Goal: Task Accomplishment & Management: Manage account settings

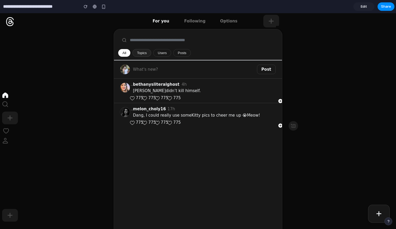
click at [140, 52] on button "Topics" at bounding box center [142, 53] width 19 height 8
click at [164, 51] on button "Users" at bounding box center [162, 53] width 18 height 8
click at [180, 52] on button "Posts" at bounding box center [182, 53] width 18 height 8
click at [163, 42] on input "text" at bounding box center [209, 40] width 183 height 12
type input "*******"
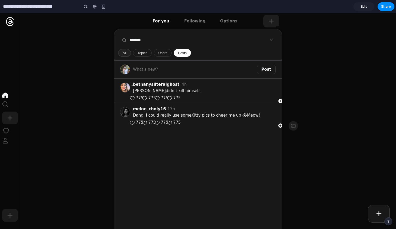
click at [126, 54] on button "All" at bounding box center [124, 53] width 13 height 8
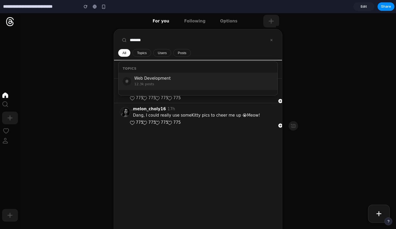
click at [6, 96] on icon "Home" at bounding box center [5, 95] width 6 height 6
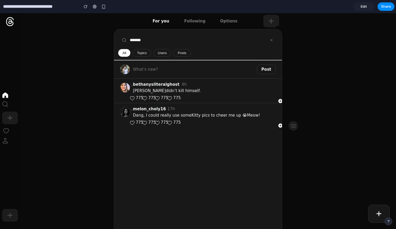
click at [6, 140] on circle at bounding box center [5, 139] width 2 height 2
click at [6, 142] on icon at bounding box center [5, 142] width 5 height 2
click at [361, 7] on span "Edit" at bounding box center [364, 6] width 6 height 5
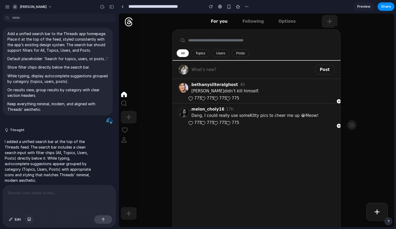
scroll to position [15, 0]
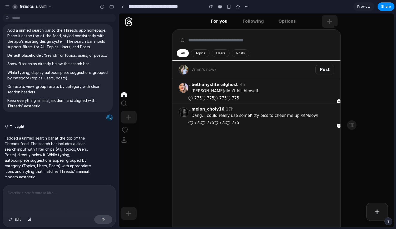
click at [45, 190] on p at bounding box center [59, 193] width 103 height 6
click at [71, 192] on p "**********" at bounding box center [58, 193] width 101 height 6
click at [106, 220] on button "button" at bounding box center [103, 219] width 18 height 8
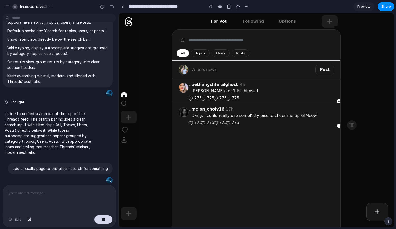
scroll to position [52, 0]
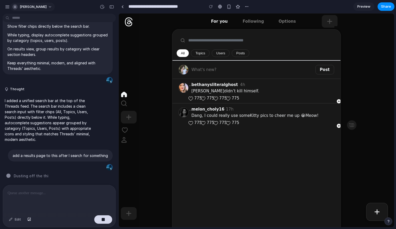
click at [50, 7] on button "[PERSON_NAME]" at bounding box center [32, 7] width 45 height 8
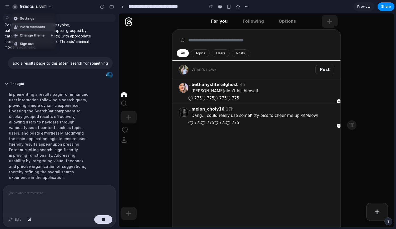
scroll to position [154, 0]
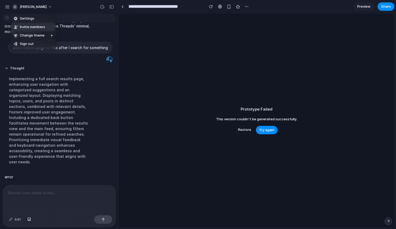
click at [248, 129] on div "Settings Invite members Change theme Sign out" at bounding box center [198, 114] width 396 height 229
click at [246, 129] on span "Restore" at bounding box center [244, 129] width 13 height 5
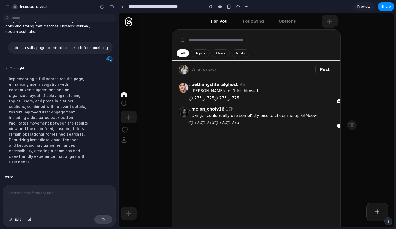
scroll to position [0, 0]
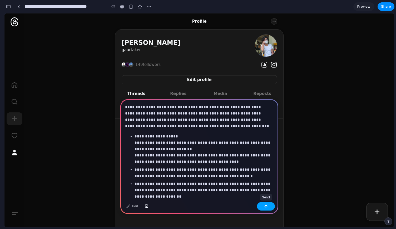
click at [267, 204] on div "button" at bounding box center [266, 206] width 4 height 4
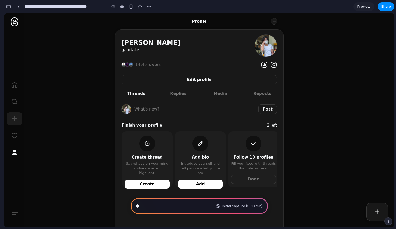
scroll to position [276, 0]
type input "**********"
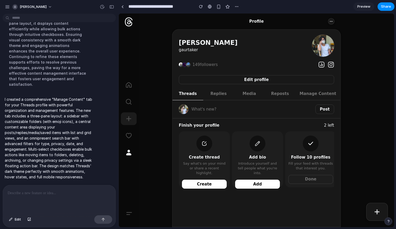
scroll to position [245, 0]
click at [330, 21] on icon "More" at bounding box center [331, 21] width 3 height 3
click at [203, 65] on span "149 followers" at bounding box center [205, 65] width 25 height 6
click at [219, 91] on span "Replies" at bounding box center [219, 94] width 16 height 6
click at [250, 95] on span "Media" at bounding box center [249, 94] width 13 height 6
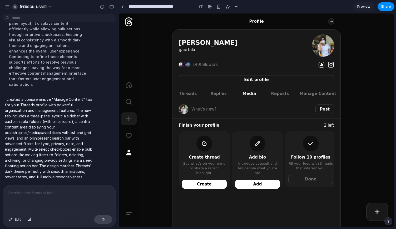
click at [289, 93] on span "Reposts" at bounding box center [281, 94] width 18 height 6
click at [307, 93] on span "Manage Content" at bounding box center [318, 94] width 37 height 6
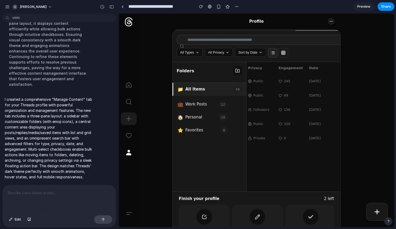
scroll to position [0, 0]
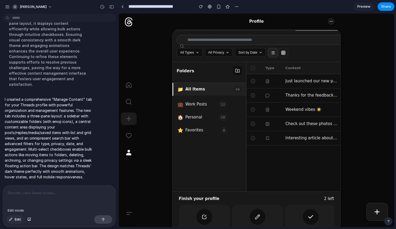
click at [16, 219] on span "Edit" at bounding box center [18, 219] width 6 height 5
click at [40, 194] on p at bounding box center [59, 193] width 103 height 6
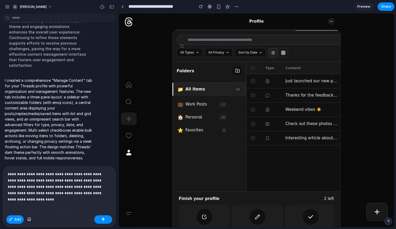
scroll to position [270, 0]
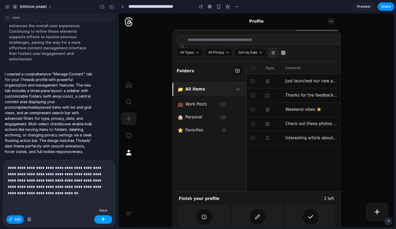
click at [101, 221] on button "button" at bounding box center [103, 219] width 18 height 8
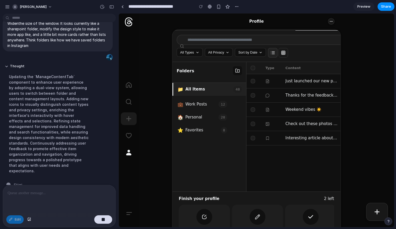
scroll to position [321, 0]
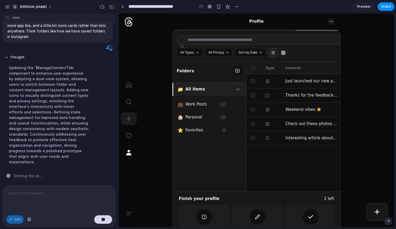
click at [282, 53] on icon "button" at bounding box center [284, 53] width 4 height 0
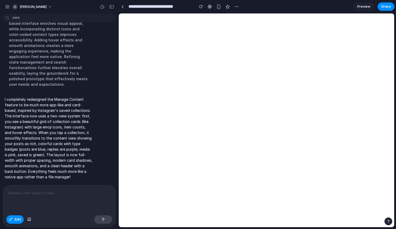
scroll to position [0, 0]
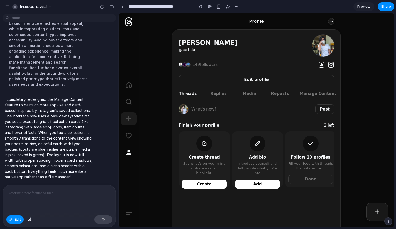
click at [325, 95] on div at bounding box center [256, 119] width 275 height 213
click at [312, 94] on div at bounding box center [256, 119] width 275 height 213
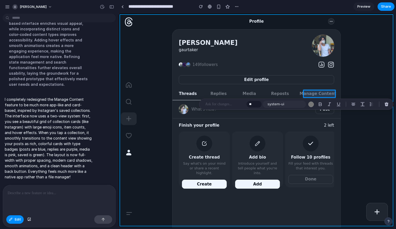
click at [367, 72] on div at bounding box center [256, 119] width 275 height 213
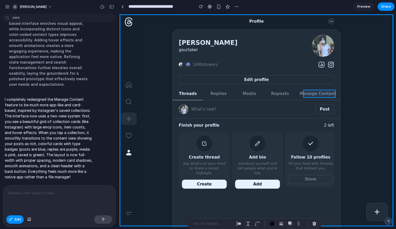
click at [323, 92] on div at bounding box center [256, 119] width 275 height 213
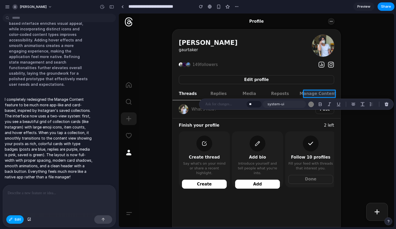
click at [14, 220] on button "Edit" at bounding box center [14, 219] width 17 height 8
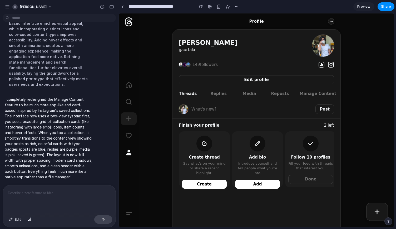
click at [324, 94] on span "Manage Content" at bounding box center [318, 94] width 37 height 6
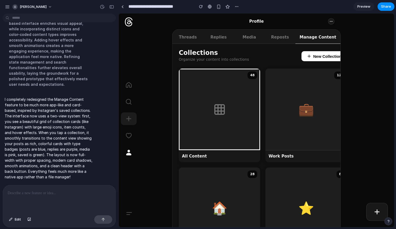
scroll to position [56, 0]
click at [309, 56] on icon "button" at bounding box center [309, 56] width 3 height 0
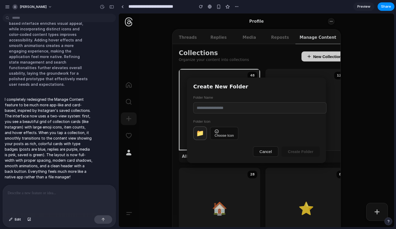
click at [268, 149] on span "Cancel" at bounding box center [266, 151] width 12 height 4
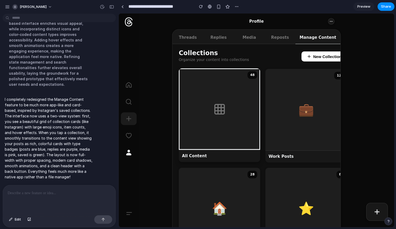
click at [229, 106] on div "48" at bounding box center [219, 108] width 81 height 81
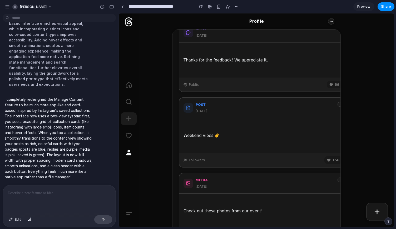
scroll to position [207, 0]
click at [123, 8] on div at bounding box center [123, 6] width 2 height 3
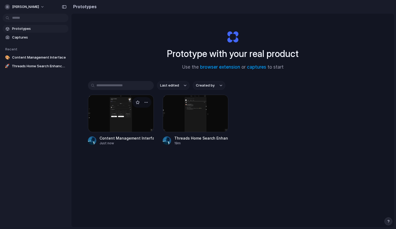
click at [118, 113] on div at bounding box center [121, 113] width 66 height 37
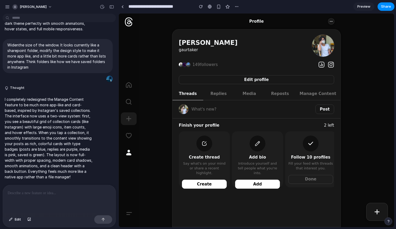
click at [315, 96] on span "Manage Content" at bounding box center [318, 94] width 37 height 6
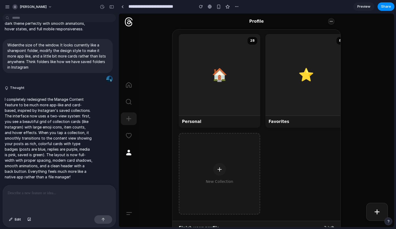
scroll to position [195, 0]
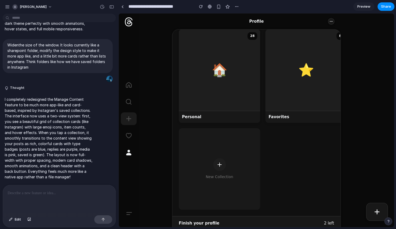
click at [220, 162] on icon at bounding box center [220, 164] width 6 height 6
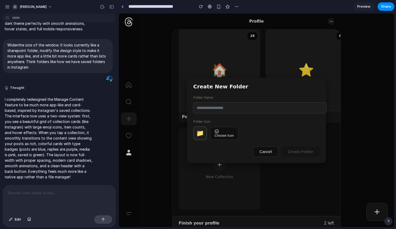
click at [231, 109] on input "text" at bounding box center [260, 107] width 133 height 11
type input "**"
click at [294, 150] on span "Create Folder" at bounding box center [301, 151] width 26 height 4
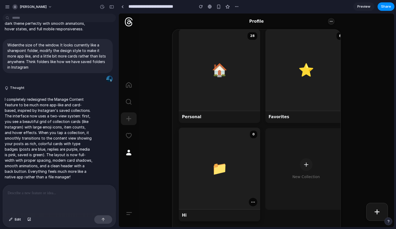
click at [222, 170] on span "📁" at bounding box center [220, 169] width 16 height 6
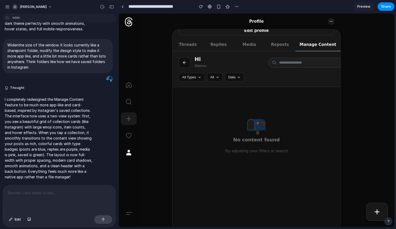
scroll to position [48, 0]
click at [182, 62] on icon "button" at bounding box center [184, 63] width 5 height 5
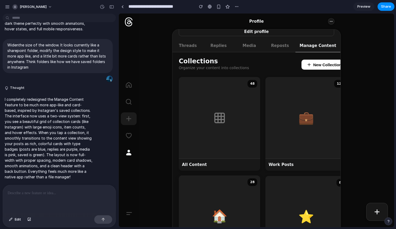
scroll to position [92, 0]
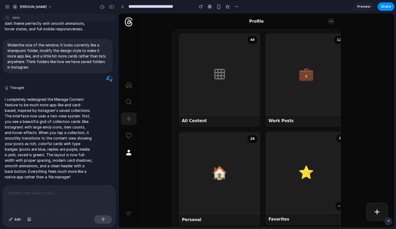
click at [293, 187] on div "⭐ 8" at bounding box center [306, 172] width 81 height 81
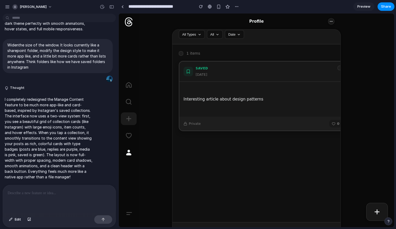
click at [225, 85] on div "Interesting article about design patterns" at bounding box center [263, 99] width 167 height 35
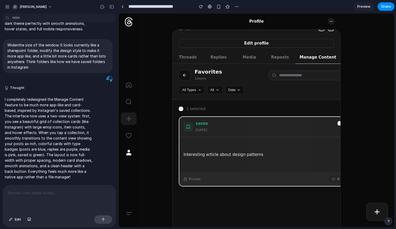
scroll to position [35, 0]
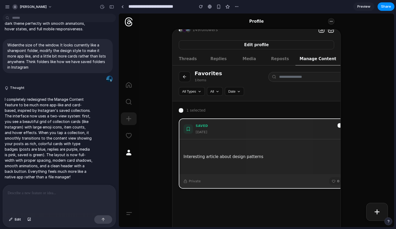
click at [199, 92] on icon at bounding box center [200, 92] width 4 height 4
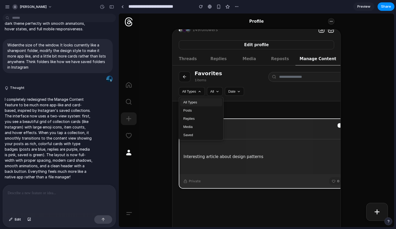
click at [217, 91] on icon at bounding box center [218, 91] width 2 height 1
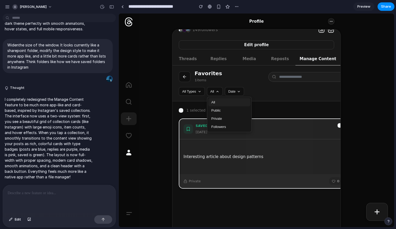
click at [234, 91] on button "Date" at bounding box center [234, 91] width 19 height 9
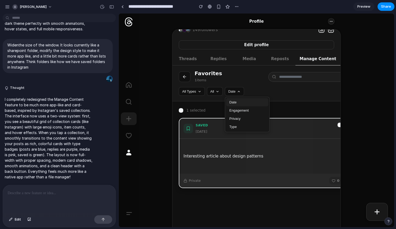
click at [339, 124] on icon at bounding box center [340, 125] width 3 height 3
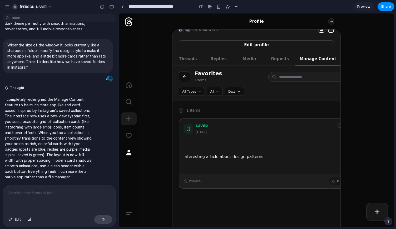
scroll to position [0, 0]
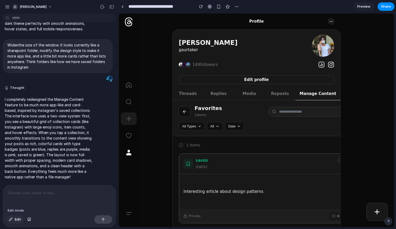
click at [14, 219] on button "Edit" at bounding box center [14, 219] width 17 height 8
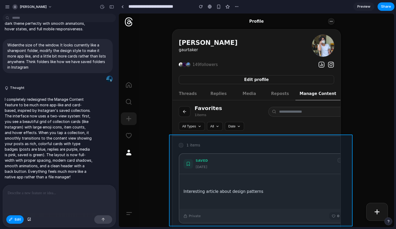
click at [305, 152] on div at bounding box center [256, 119] width 275 height 213
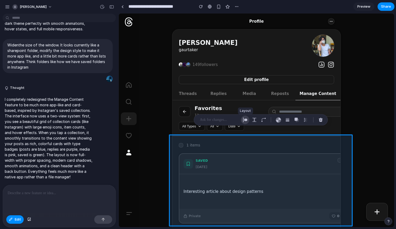
click at [243, 119] on div "button" at bounding box center [245, 119] width 5 height 5
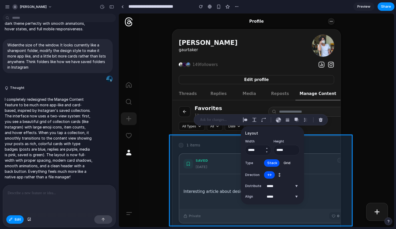
click at [266, 151] on button "Decrement" at bounding box center [266, 152] width 5 height 4
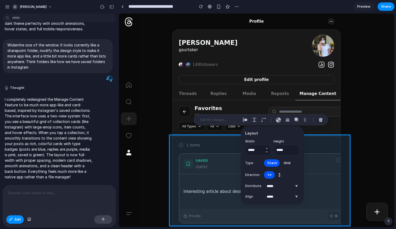
click at [266, 151] on button "Decrement" at bounding box center [266, 152] width 5 height 4
click at [267, 152] on button "Decrement" at bounding box center [266, 152] width 5 height 4
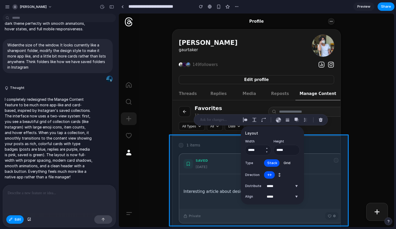
click at [267, 152] on button "Decrement" at bounding box center [266, 152] width 5 height 4
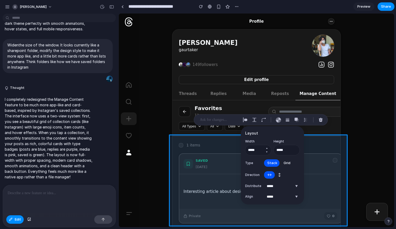
click at [267, 152] on button "Decrement" at bounding box center [266, 152] width 5 height 4
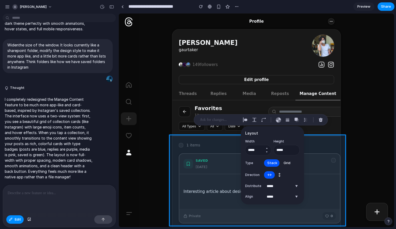
click at [267, 152] on button "Decrement" at bounding box center [266, 152] width 5 height 4
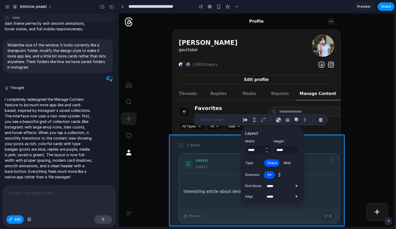
click at [267, 152] on button "Decrement" at bounding box center [266, 152] width 5 height 4
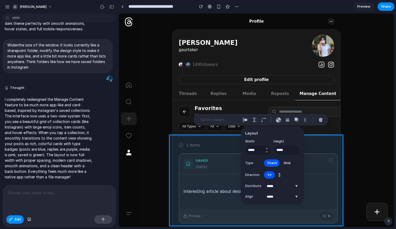
click at [267, 152] on button "Decrement" at bounding box center [266, 152] width 5 height 4
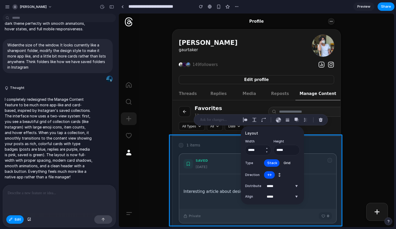
click at [267, 152] on button "Decrement" at bounding box center [266, 152] width 5 height 4
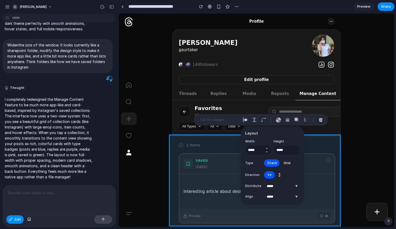
click at [267, 152] on button "Decrement" at bounding box center [266, 152] width 5 height 4
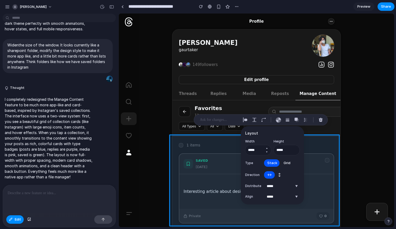
type input "*****"
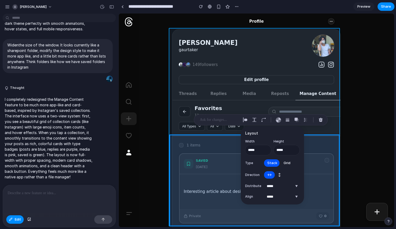
click at [258, 30] on div at bounding box center [256, 119] width 275 height 213
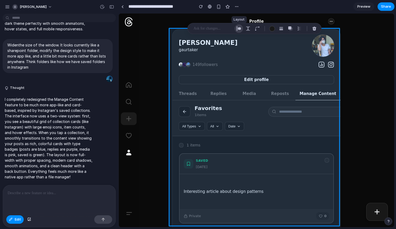
click at [235, 30] on button "button" at bounding box center [239, 28] width 8 height 8
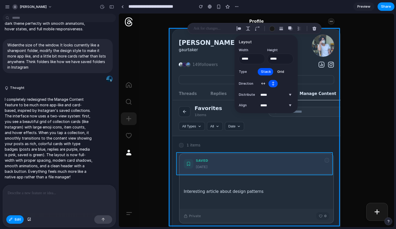
click at [278, 154] on div at bounding box center [256, 119] width 275 height 213
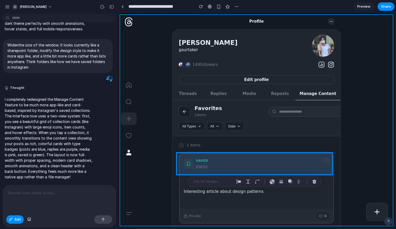
click at [389, 116] on div at bounding box center [256, 119] width 275 height 213
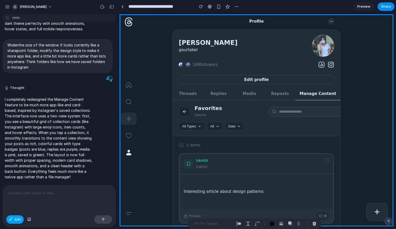
click at [13, 219] on button "Edit" at bounding box center [14, 219] width 17 height 8
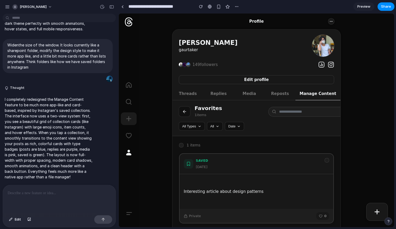
click at [215, 95] on span "Replies" at bounding box center [219, 94] width 16 height 6
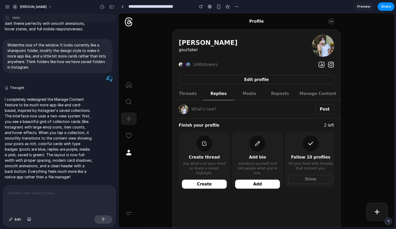
click at [325, 91] on span "Manage Content" at bounding box center [318, 94] width 37 height 6
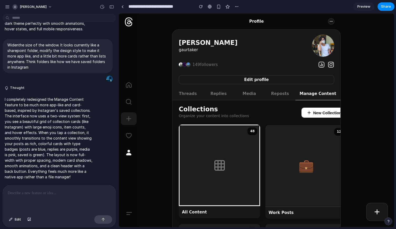
click at [229, 169] on div "48" at bounding box center [219, 164] width 81 height 81
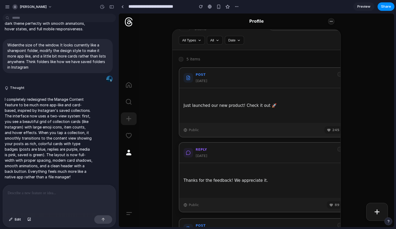
scroll to position [89, 0]
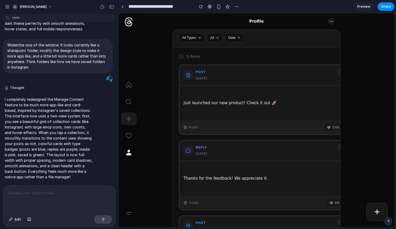
click at [16, 223] on button "Edit" at bounding box center [14, 219] width 17 height 8
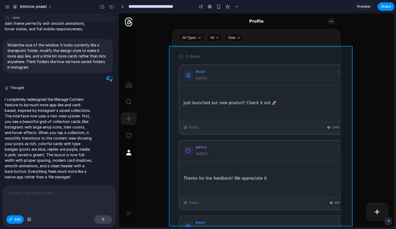
click at [172, 69] on div at bounding box center [256, 119] width 275 height 213
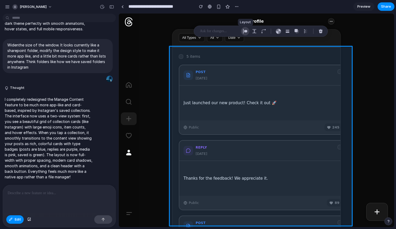
click at [246, 29] on div "button" at bounding box center [245, 31] width 5 height 5
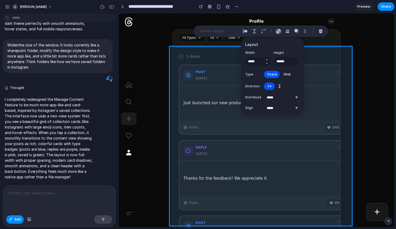
click at [267, 64] on button "Decrement" at bounding box center [266, 63] width 5 height 4
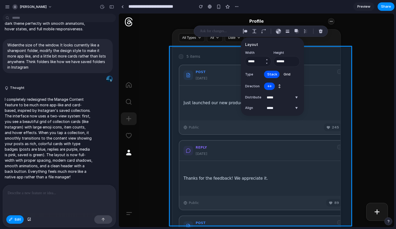
click at [267, 64] on button "Decrement" at bounding box center [266, 63] width 5 height 4
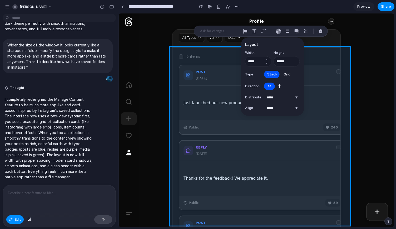
click at [267, 64] on button "Decrement" at bounding box center [266, 63] width 5 height 4
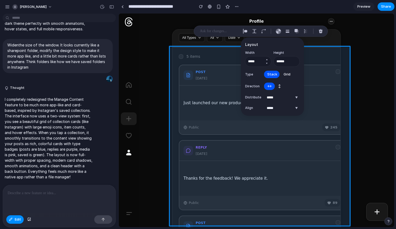
click at [267, 64] on button "Decrement" at bounding box center [266, 63] width 5 height 4
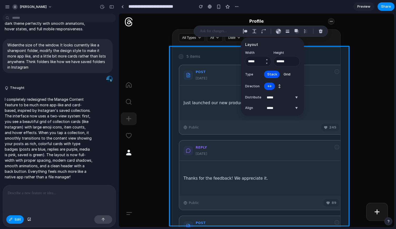
click at [267, 64] on button "Decrement" at bounding box center [266, 63] width 5 height 4
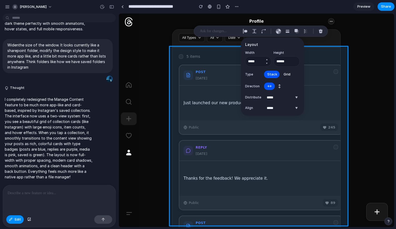
click at [267, 64] on button "Decrement" at bounding box center [266, 63] width 5 height 4
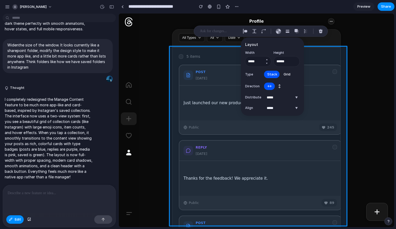
click at [267, 64] on button "Decrement" at bounding box center [266, 63] width 5 height 4
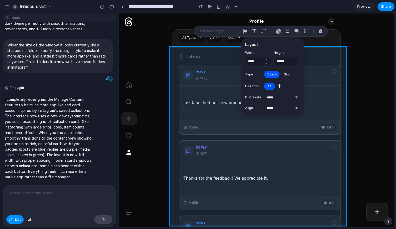
click at [267, 64] on button "Decrement" at bounding box center [266, 63] width 5 height 4
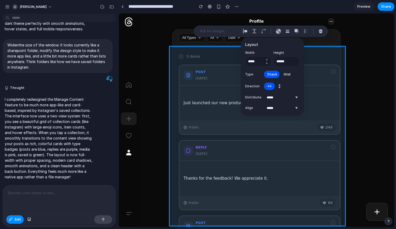
click at [267, 64] on button "Decrement" at bounding box center [266, 63] width 5 height 4
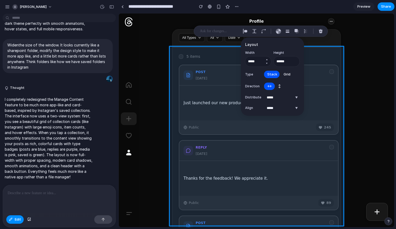
click at [267, 64] on button "Decrement" at bounding box center [266, 63] width 5 height 4
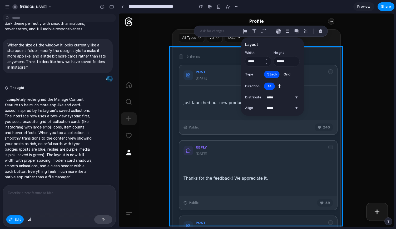
click at [267, 64] on button "Decrement" at bounding box center [266, 63] width 5 height 4
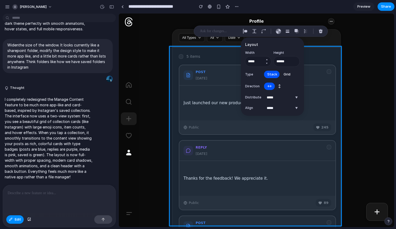
click at [267, 64] on button "Decrement" at bounding box center [266, 63] width 5 height 4
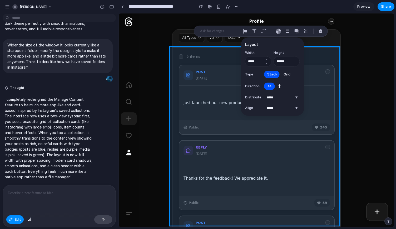
click at [267, 64] on button "Decrement" at bounding box center [266, 63] width 5 height 4
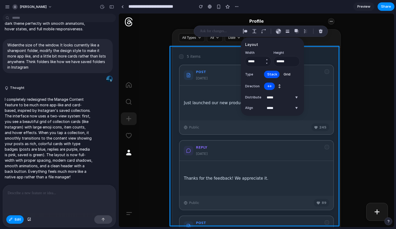
click at [267, 64] on button "Decrement" at bounding box center [266, 63] width 5 height 4
click at [267, 59] on button "Increment" at bounding box center [266, 59] width 5 height 4
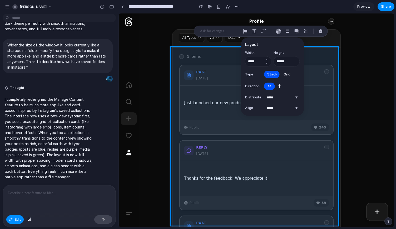
type input "*****"
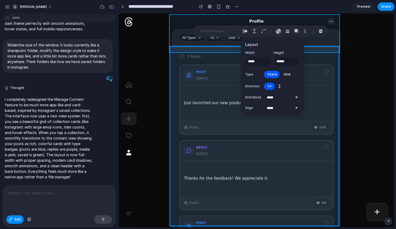
click at [333, 41] on div at bounding box center [256, 119] width 275 height 213
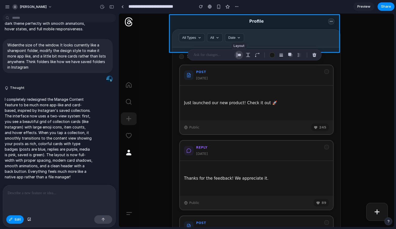
click at [240, 54] on div "button" at bounding box center [239, 54] width 5 height 5
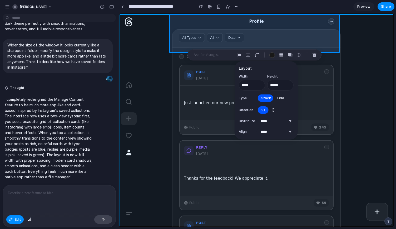
click at [340, 80] on div at bounding box center [256, 119] width 275 height 213
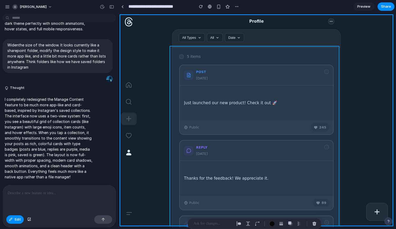
click at [336, 81] on div at bounding box center [256, 119] width 275 height 213
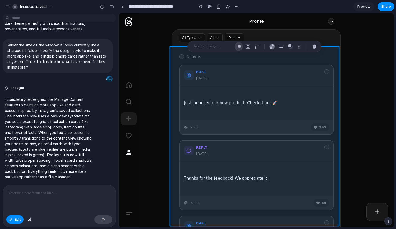
click at [242, 47] on button "button" at bounding box center [239, 46] width 8 height 8
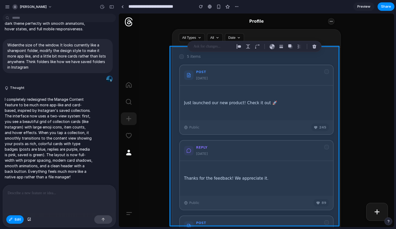
click at [336, 80] on div at bounding box center [256, 119] width 275 height 213
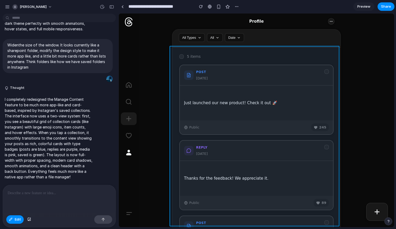
click at [333, 78] on div at bounding box center [256, 119] width 275 height 213
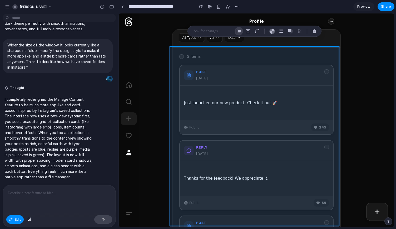
click at [241, 31] on div "button" at bounding box center [239, 31] width 5 height 5
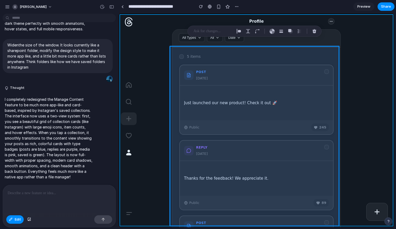
click at [376, 109] on div at bounding box center [256, 119] width 275 height 213
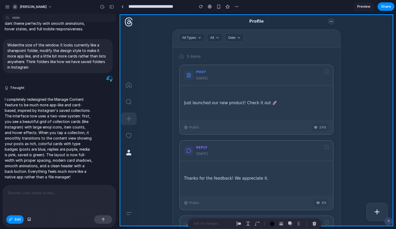
click at [376, 109] on div at bounding box center [256, 119] width 275 height 213
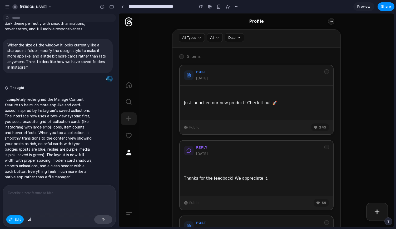
click at [14, 217] on button "Edit" at bounding box center [14, 219] width 17 height 8
click at [326, 72] on div at bounding box center [327, 71] width 4 height 4
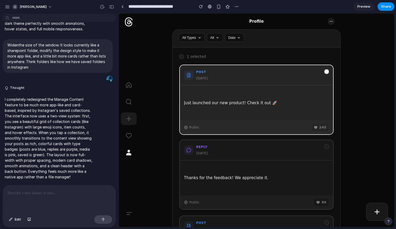
click at [327, 147] on div "reply [DATE]" at bounding box center [257, 150] width 154 height 20
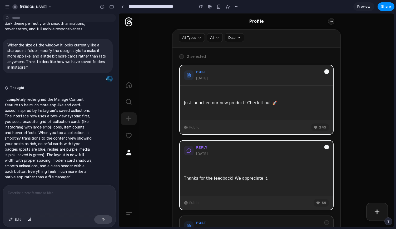
click at [180, 57] on div at bounding box center [182, 56] width 4 height 4
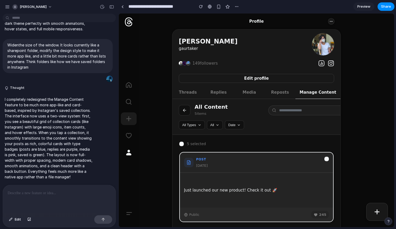
scroll to position [0, 0]
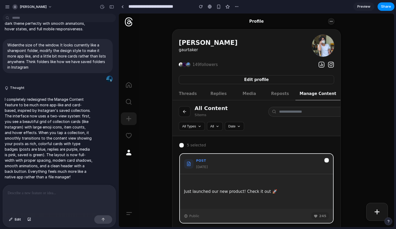
click at [45, 196] on div at bounding box center [59, 199] width 113 height 28
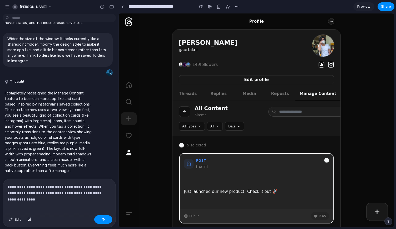
scroll to position [309, 0]
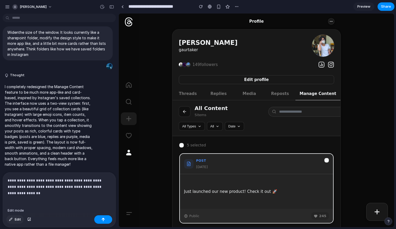
click at [14, 219] on button "Edit" at bounding box center [14, 219] width 17 height 8
click at [106, 221] on button "button" at bounding box center [103, 219] width 18 height 8
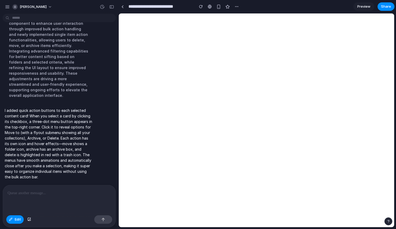
scroll to position [0, 0]
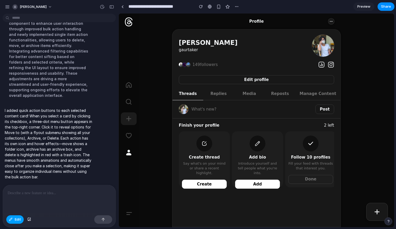
click at [12, 220] on div "button" at bounding box center [11, 219] width 4 height 3
click at [310, 93] on span "Manage Content" at bounding box center [318, 94] width 37 height 6
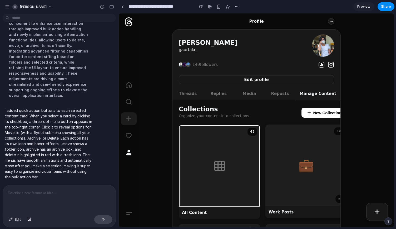
scroll to position [61, 0]
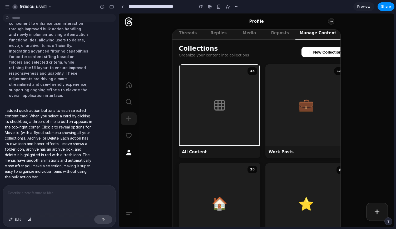
click at [213, 182] on div "🏠 28" at bounding box center [219, 203] width 81 height 81
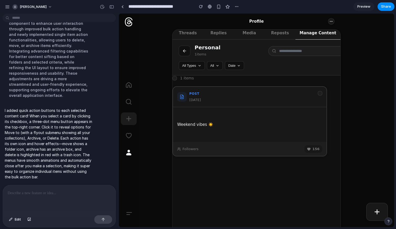
click at [173, 79] on div at bounding box center [175, 78] width 4 height 4
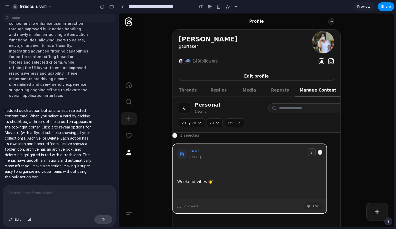
scroll to position [0, 0]
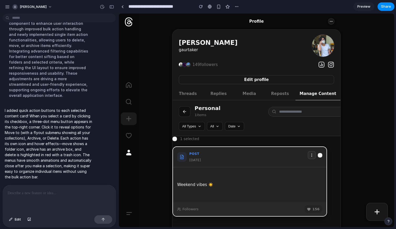
click at [310, 154] on icon at bounding box center [312, 155] width 4 height 4
click at [174, 139] on icon at bounding box center [175, 139] width 2 height 2
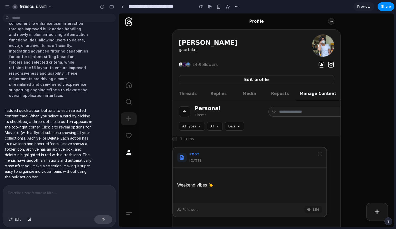
click at [183, 112] on icon "button" at bounding box center [184, 112] width 3 height 0
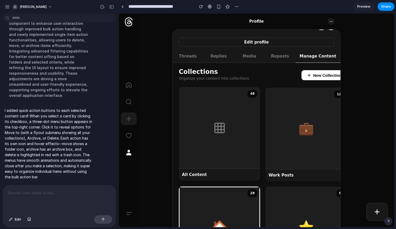
scroll to position [38, 0]
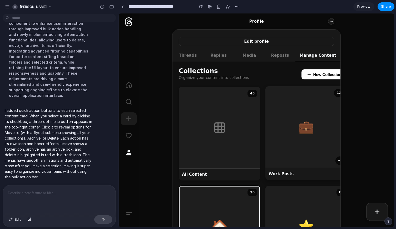
click at [299, 124] on span "💼" at bounding box center [307, 127] width 16 height 6
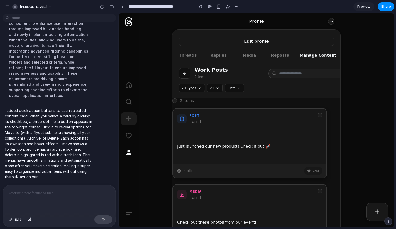
click at [318, 120] on div "post [DATE]" at bounding box center [250, 119] width 154 height 20
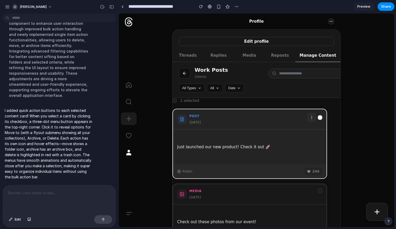
click at [293, 213] on div "Check out these photos from our event!" at bounding box center [250, 221] width 154 height 35
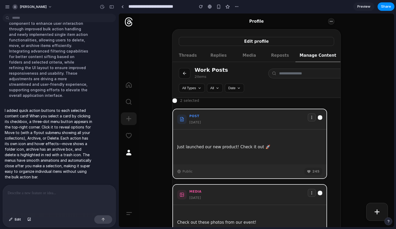
click at [185, 72] on icon "button" at bounding box center [184, 73] width 5 height 5
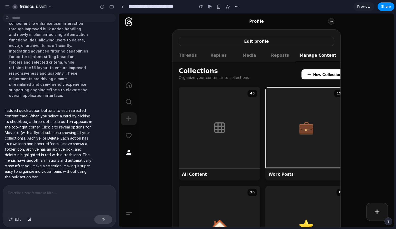
click at [185, 56] on span "Threads" at bounding box center [188, 56] width 18 height 6
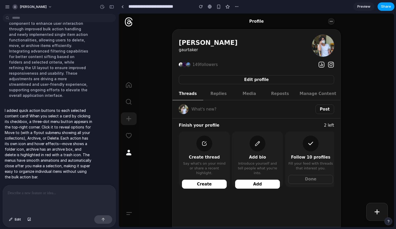
click at [389, 7] on span "Share" at bounding box center [386, 6] width 10 height 5
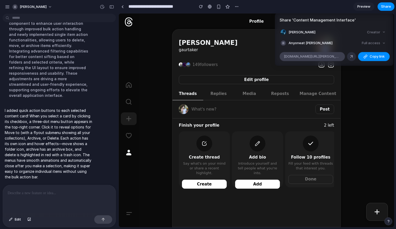
click at [321, 57] on span "[DOMAIN_NAME][URL][PERSON_NAME]" at bounding box center [312, 56] width 57 height 5
click at [310, 93] on div "Share ' Content Management Interface ' [PERSON_NAME] Creator Anyone at [PERSON_…" at bounding box center [198, 114] width 396 height 229
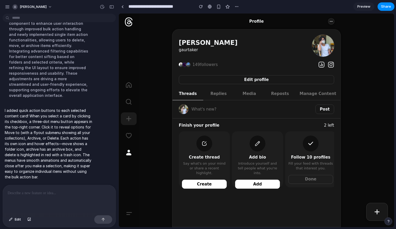
click at [315, 94] on span "Manage Content" at bounding box center [318, 94] width 37 height 6
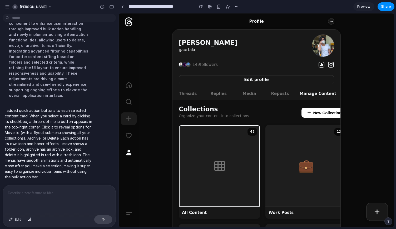
click at [282, 114] on div "Collections Organize your content into collections New Collection" at bounding box center [263, 113] width 168 height 12
click at [15, 220] on span "Edit" at bounding box center [18, 219] width 6 height 5
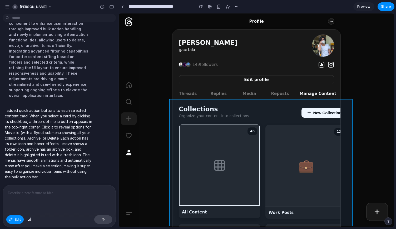
click at [272, 120] on div at bounding box center [256, 119] width 275 height 213
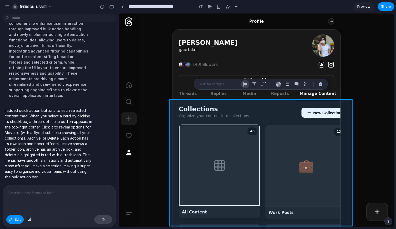
click at [246, 85] on div "button" at bounding box center [245, 84] width 5 height 5
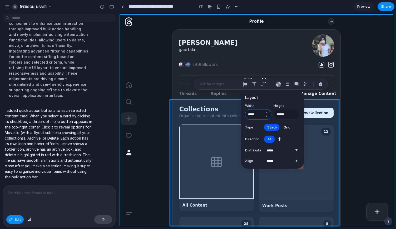
type input "*****"
click at [365, 149] on div at bounding box center [256, 119] width 275 height 213
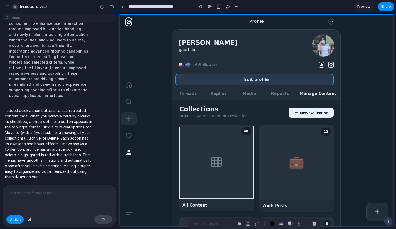
click at [203, 75] on div at bounding box center [256, 119] width 275 height 213
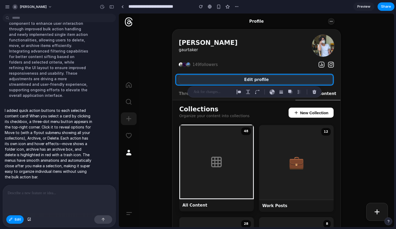
drag, startPoint x: 395, startPoint y: 88, endPoint x: 395, endPoint y: 91, distance: 2.6
click at [395, 91] on div "**********" at bounding box center [258, 114] width 278 height 229
drag, startPoint x: 393, startPoint y: 96, endPoint x: 396, endPoint y: 142, distance: 46.0
click at [396, 142] on div "[PERSON_NAME] Using the existing Threads homepage as a base in [GEOGRAPHIC_DATA…" at bounding box center [198, 114] width 396 height 229
drag, startPoint x: 393, startPoint y: 102, endPoint x: 394, endPoint y: 125, distance: 23.3
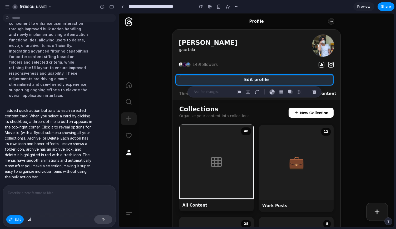
click at [394, 125] on div "[PERSON_NAME] Using the existing Threads homepage as a base in [GEOGRAPHIC_DATA…" at bounding box center [198, 114] width 396 height 229
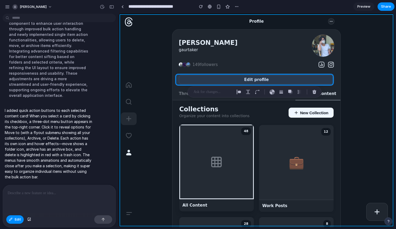
click at [384, 122] on div at bounding box center [256, 119] width 275 height 213
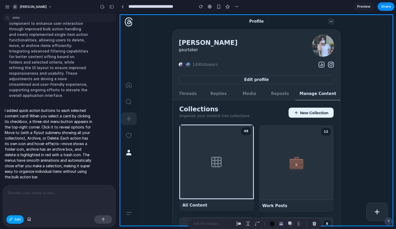
click at [19, 222] on span "Edit" at bounding box center [18, 219] width 6 height 5
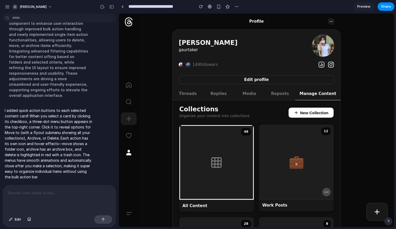
click at [327, 194] on icon at bounding box center [327, 192] width 5 height 5
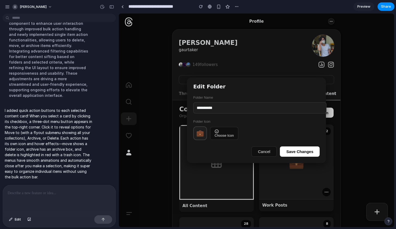
click at [263, 153] on span "Cancel" at bounding box center [264, 151] width 12 height 4
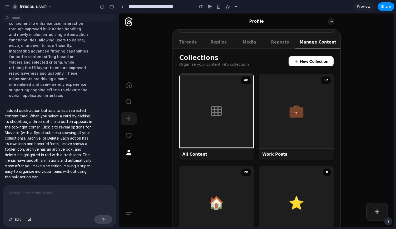
scroll to position [53, 0]
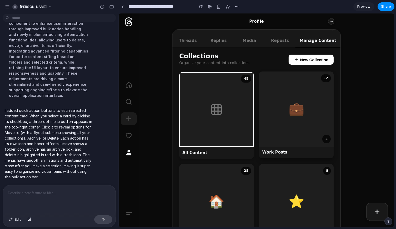
click at [301, 112] on span "💼" at bounding box center [297, 109] width 16 height 6
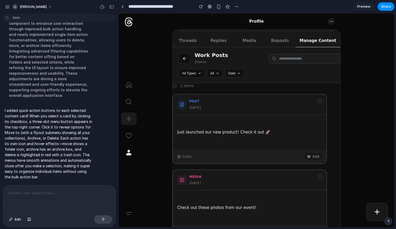
click at [230, 88] on div "2 items" at bounding box center [250, 86] width 155 height 6
click at [13, 222] on button "Edit" at bounding box center [14, 219] width 17 height 8
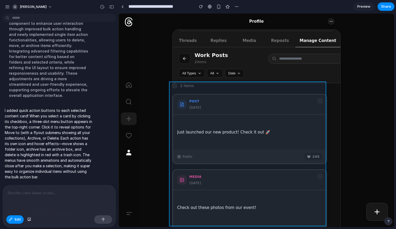
click at [213, 89] on div at bounding box center [256, 119] width 275 height 213
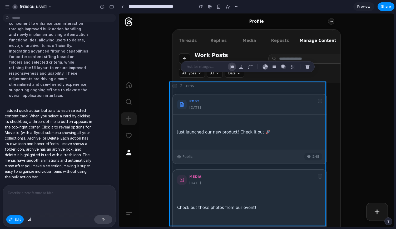
click at [231, 67] on div "button" at bounding box center [232, 66] width 5 height 5
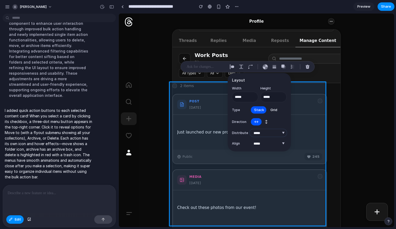
click at [286, 132] on select "**********" at bounding box center [268, 132] width 37 height 7
select select "******"
click at [250, 129] on select "**********" at bounding box center [268, 132] width 37 height 7
click at [279, 147] on div "**********" at bounding box center [259, 112] width 63 height 78
click at [276, 144] on select "***** ****** *** *******" at bounding box center [268, 143] width 37 height 7
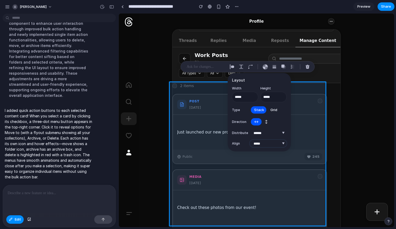
select select "******"
click at [250, 140] on select "***** ****** *** *******" at bounding box center [268, 143] width 37 height 7
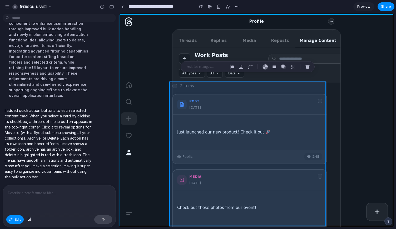
click at [351, 132] on div at bounding box center [256, 119] width 275 height 213
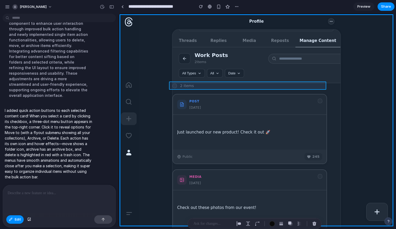
click at [299, 88] on div at bounding box center [256, 119] width 275 height 213
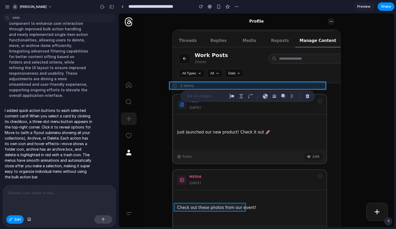
scroll to position [520, 0]
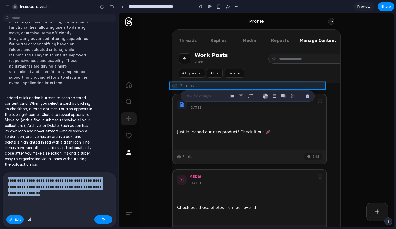
drag, startPoint x: 37, startPoint y: 198, endPoint x: 0, endPoint y: 177, distance: 43.0
click at [0, 177] on div "**********" at bounding box center [57, 199] width 115 height 55
drag, startPoint x: 184, startPoint y: 104, endPoint x: 230, endPoint y: 96, distance: 47.3
click at [230, 96] on body "[PERSON_NAME] Using the existing Threads homepage as a base in [GEOGRAPHIC_DATA…" at bounding box center [198, 114] width 396 height 229
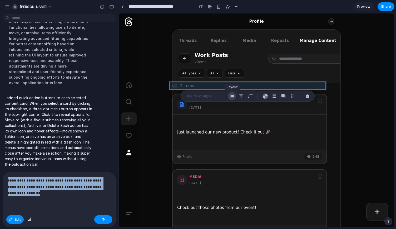
click at [229, 96] on button "button" at bounding box center [232, 96] width 8 height 8
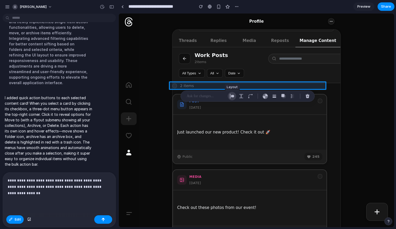
select select "**********"
select select "******"
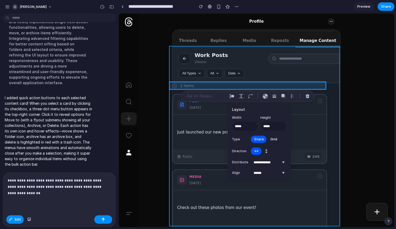
click at [334, 116] on div at bounding box center [256, 119] width 275 height 213
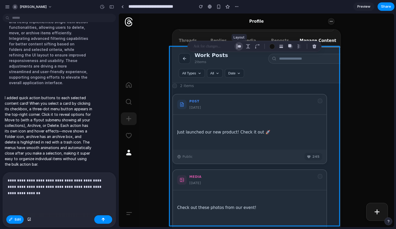
click at [239, 47] on div "button" at bounding box center [239, 46] width 5 height 5
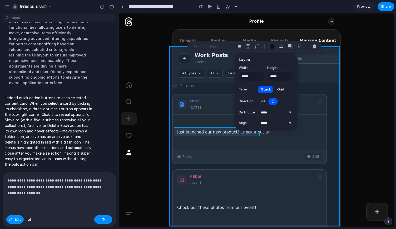
click at [197, 134] on div at bounding box center [256, 119] width 275 height 213
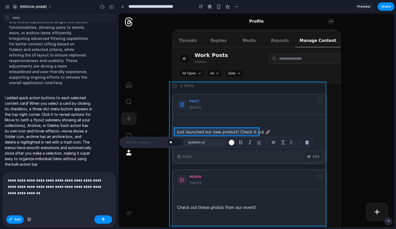
click at [232, 89] on div at bounding box center [256, 119] width 275 height 213
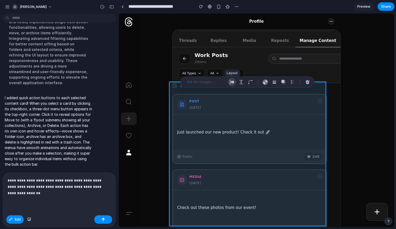
click at [232, 82] on div "button" at bounding box center [232, 82] width 5 height 5
select select "******"
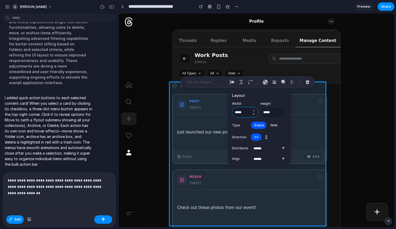
click at [246, 114] on input "*****" at bounding box center [245, 112] width 26 height 11
click at [266, 137] on span "↕" at bounding box center [266, 136] width 3 height 5
click at [274, 125] on span "Grid" at bounding box center [274, 124] width 7 height 5
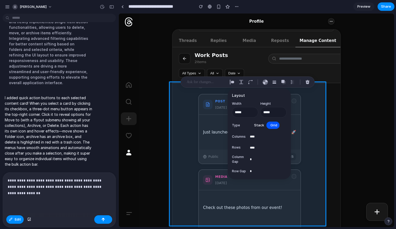
click at [259, 125] on span "Stack" at bounding box center [259, 124] width 10 height 5
select select "******"
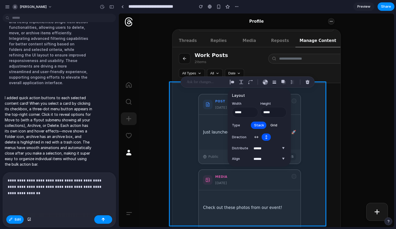
click at [254, 139] on button "↔" at bounding box center [256, 137] width 11 height 8
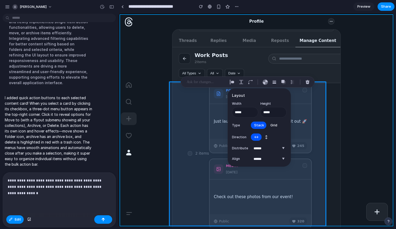
click at [361, 141] on div at bounding box center [256, 119] width 275 height 213
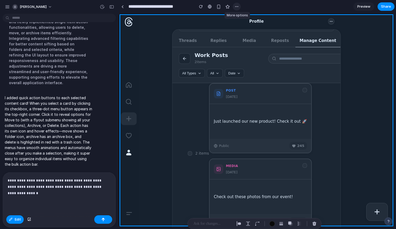
click at [237, 5] on div "button" at bounding box center [237, 6] width 4 height 4
click at [185, 55] on div at bounding box center [256, 119] width 275 height 213
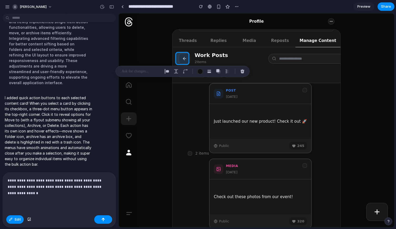
drag, startPoint x: 185, startPoint y: 55, endPoint x: 179, endPoint y: 57, distance: 6.4
click at [179, 57] on div at bounding box center [256, 119] width 275 height 213
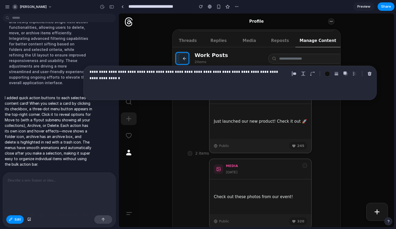
scroll to position [508, 0]
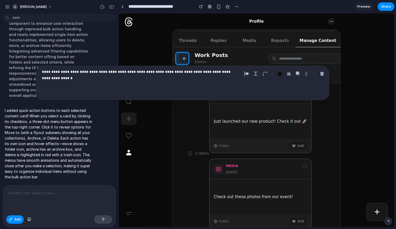
click at [16, 224] on div "Edit" at bounding box center [59, 220] width 113 height 14
click at [16, 218] on span "Edit" at bounding box center [18, 219] width 6 height 5
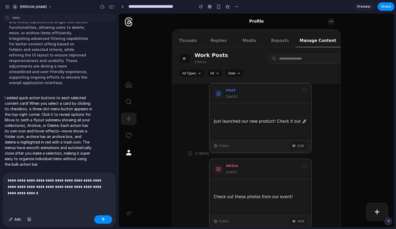
click at [183, 58] on icon "button" at bounding box center [184, 58] width 5 height 5
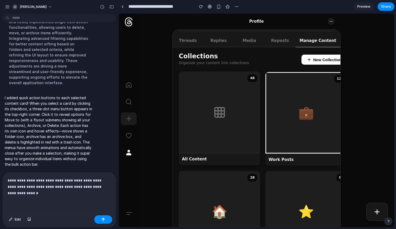
click at [224, 132] on div "48" at bounding box center [219, 111] width 81 height 81
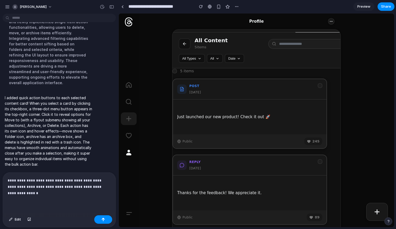
scroll to position [67, 0]
click at [12, 218] on div "button" at bounding box center [11, 219] width 4 height 3
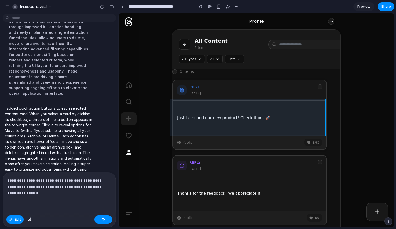
scroll to position [520, 0]
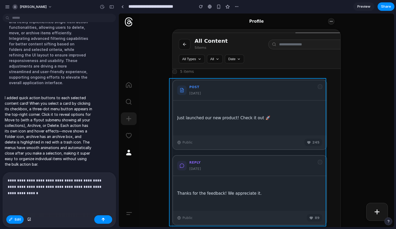
click at [241, 154] on div at bounding box center [256, 119] width 275 height 213
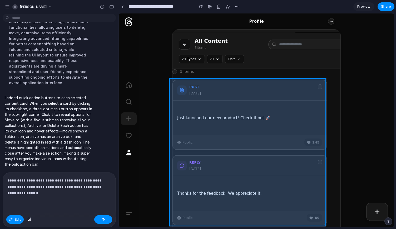
scroll to position [508, 0]
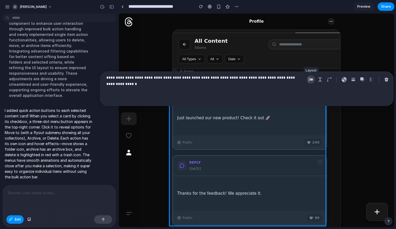
click at [313, 79] on div "button" at bounding box center [311, 79] width 5 height 5
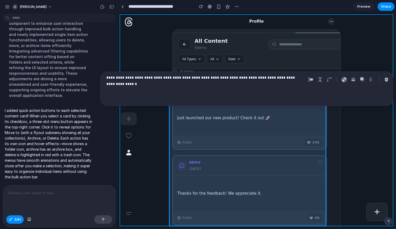
click at [361, 46] on div at bounding box center [256, 119] width 275 height 213
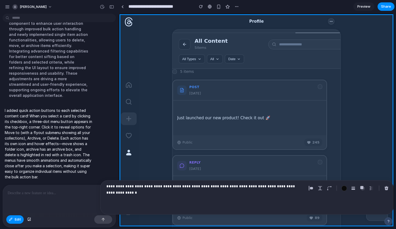
click at [358, 85] on div at bounding box center [256, 119] width 275 height 213
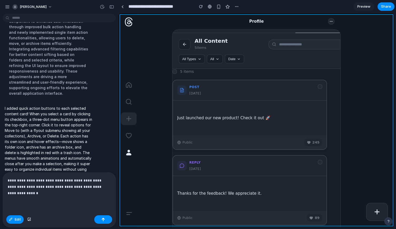
scroll to position [520, 0]
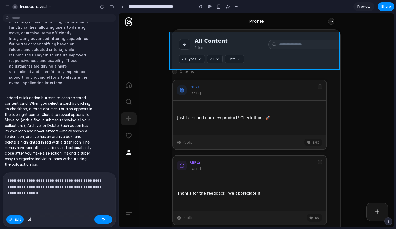
click at [248, 65] on div at bounding box center [256, 119] width 275 height 213
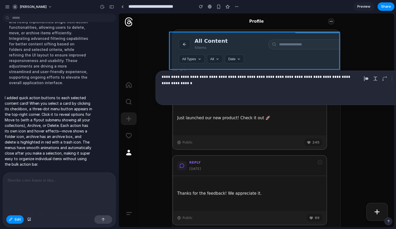
scroll to position [508, 0]
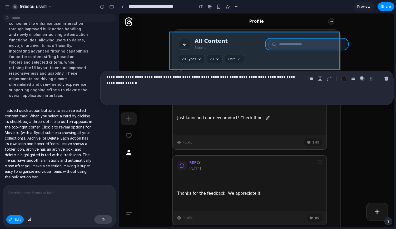
click at [297, 47] on div at bounding box center [256, 119] width 275 height 213
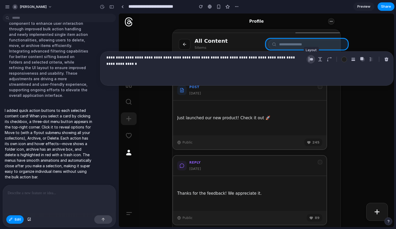
click at [314, 59] on button "button" at bounding box center [311, 59] width 8 height 8
drag, startPoint x: 321, startPoint y: 40, endPoint x: 293, endPoint y: 41, distance: 27.9
click at [293, 41] on div at bounding box center [256, 119] width 275 height 213
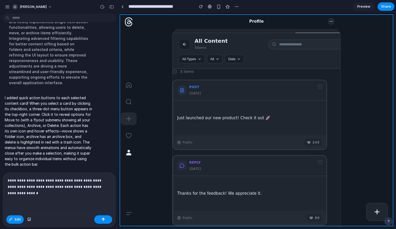
click at [361, 40] on div at bounding box center [256, 119] width 275 height 213
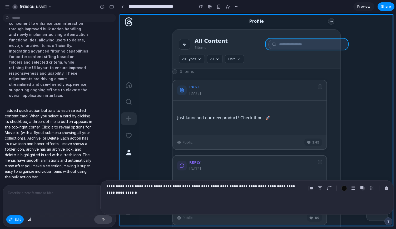
click at [316, 46] on div at bounding box center [256, 119] width 275 height 213
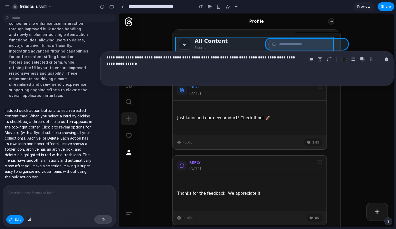
drag, startPoint x: 313, startPoint y: 47, endPoint x: 285, endPoint y: 52, distance: 28.9
click at [285, 52] on body "[PERSON_NAME] Using the existing Threads homepage as a base in [GEOGRAPHIC_DATA…" at bounding box center [198, 114] width 396 height 229
drag, startPoint x: 303, startPoint y: 50, endPoint x: 288, endPoint y: 50, distance: 14.8
click at [288, 50] on div at bounding box center [256, 119] width 275 height 213
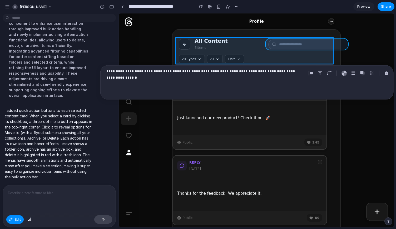
drag, startPoint x: 336, startPoint y: 45, endPoint x: 314, endPoint y: 45, distance: 22.1
click at [314, 45] on div at bounding box center [256, 119] width 275 height 213
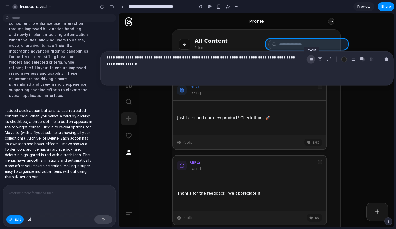
click at [312, 58] on div "button" at bounding box center [311, 59] width 5 height 5
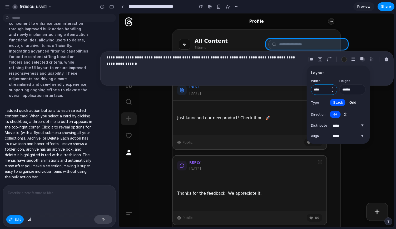
click at [325, 88] on input "****" at bounding box center [324, 89] width 26 height 11
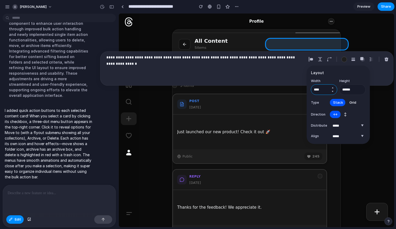
click at [333, 92] on button "Decrement" at bounding box center [332, 91] width 5 height 4
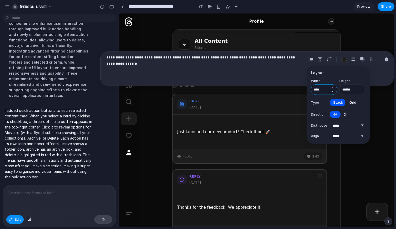
click at [335, 91] on button "Decrement" at bounding box center [332, 91] width 5 height 4
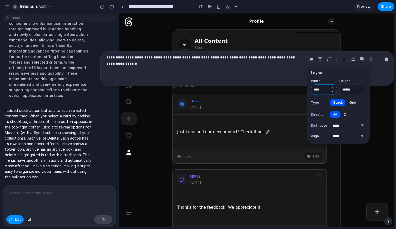
click at [335, 91] on button "Decrement" at bounding box center [332, 91] width 5 height 4
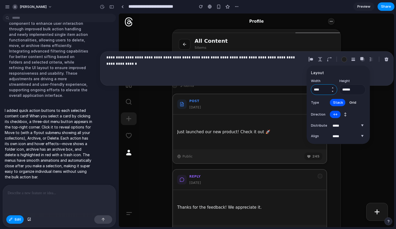
click at [335, 91] on button "Decrement" at bounding box center [332, 91] width 5 height 4
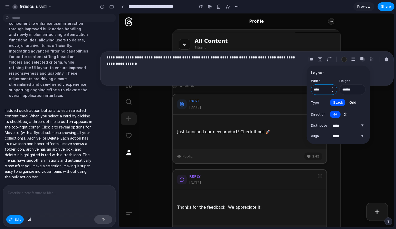
click at [335, 91] on button "Decrement" at bounding box center [332, 91] width 5 height 4
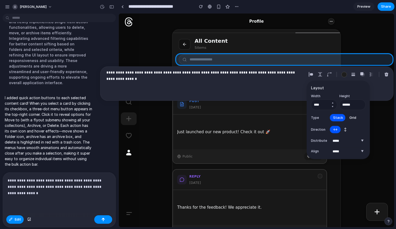
click at [335, 91] on div "**********" at bounding box center [338, 120] width 55 height 70
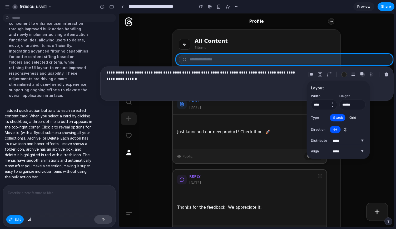
click at [335, 91] on div "**********" at bounding box center [338, 120] width 55 height 70
click at [323, 105] on input "****" at bounding box center [324, 104] width 26 height 11
click at [333, 105] on button "Decrement" at bounding box center [332, 106] width 5 height 4
drag, startPoint x: 325, startPoint y: 104, endPoint x: 305, endPoint y: 104, distance: 20.0
click at [305, 104] on body "[PERSON_NAME] Using the existing Threads homepage as a base in [GEOGRAPHIC_DATA…" at bounding box center [198, 114] width 396 height 229
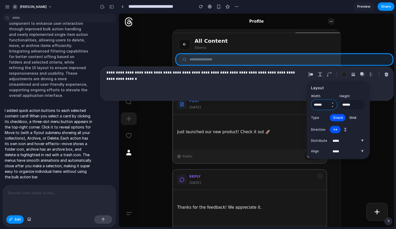
click at [322, 107] on input "******" at bounding box center [324, 104] width 26 height 11
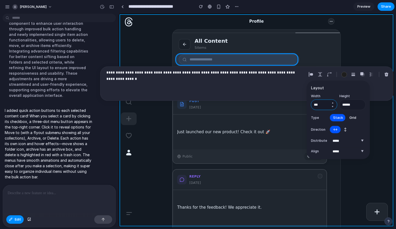
type input "***"
click at [368, 49] on div at bounding box center [256, 119] width 275 height 213
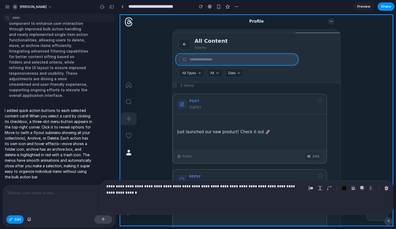
click at [293, 60] on div at bounding box center [256, 119] width 275 height 213
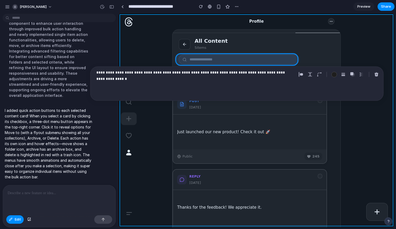
click at [357, 55] on div at bounding box center [256, 119] width 275 height 213
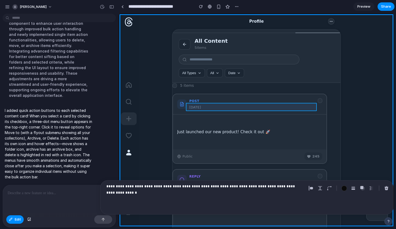
click at [307, 107] on div at bounding box center [256, 119] width 275 height 213
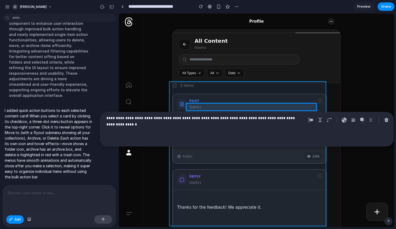
click at [303, 93] on div at bounding box center [256, 119] width 275 height 213
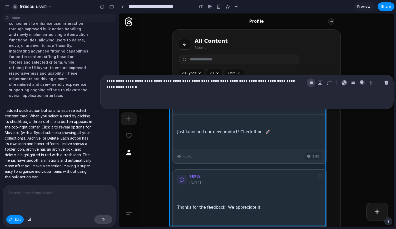
click at [311, 84] on div "button" at bounding box center [311, 82] width 5 height 5
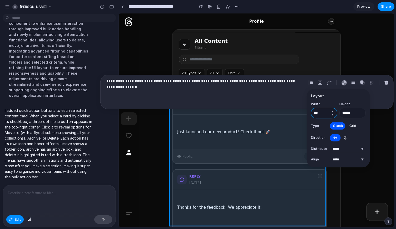
click at [322, 112] on input "***" at bounding box center [324, 113] width 26 height 11
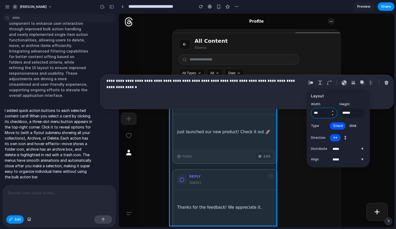
click at [322, 112] on input "***" at bounding box center [324, 113] width 26 height 11
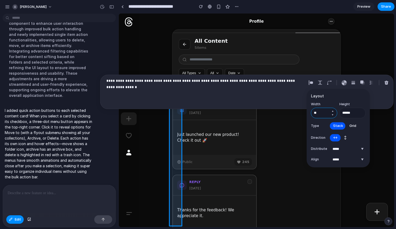
type input "*"
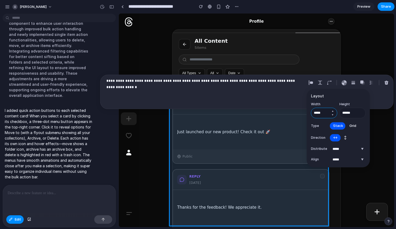
type input "*****"
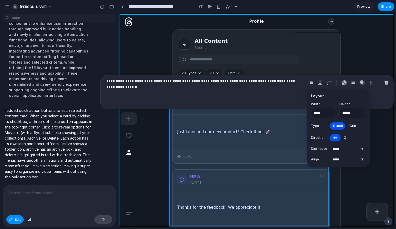
click at [379, 52] on div at bounding box center [256, 119] width 275 height 213
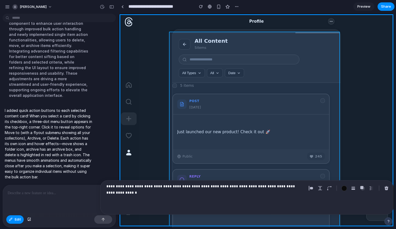
click at [336, 98] on div at bounding box center [256, 119] width 275 height 213
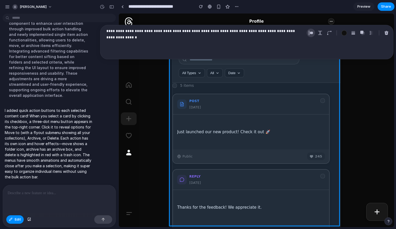
click at [313, 33] on div "button" at bounding box center [311, 33] width 5 height 5
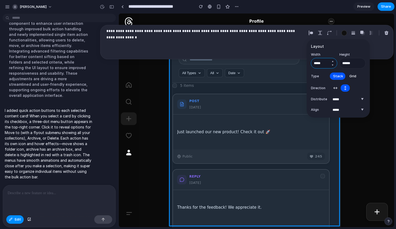
click at [326, 64] on input "*****" at bounding box center [324, 63] width 26 height 11
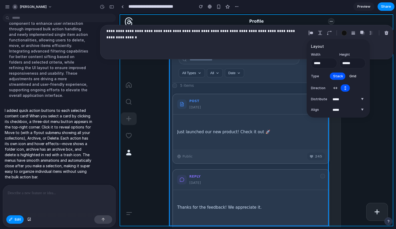
click at [355, 156] on div at bounding box center [256, 119] width 275 height 213
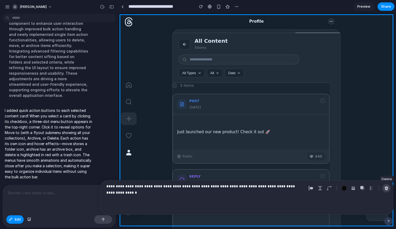
click at [388, 187] on div "button" at bounding box center [387, 188] width 5 height 5
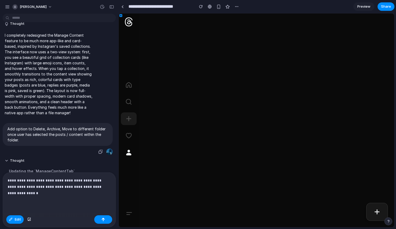
scroll to position [520, 0]
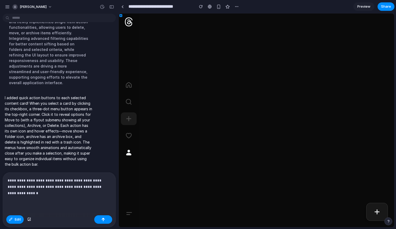
click at [60, 123] on p "I added quick action buttons to each selected content card! When you select a c…" at bounding box center [49, 131] width 88 height 72
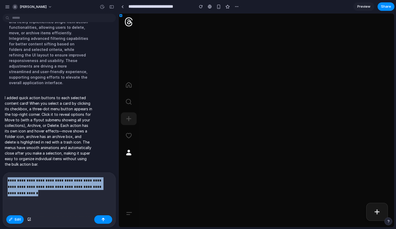
drag, startPoint x: 73, startPoint y: 194, endPoint x: 0, endPoint y: 176, distance: 75.2
click at [0, 176] on div "**********" at bounding box center [57, 199] width 115 height 55
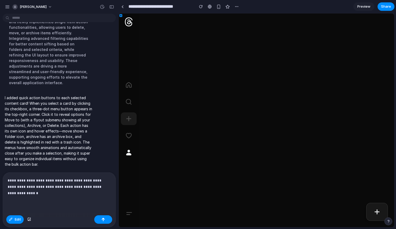
scroll to position [508, 0]
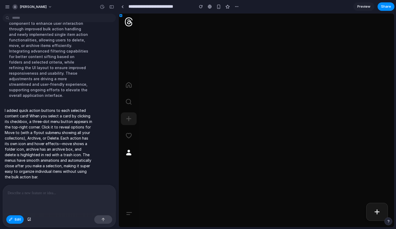
click at [58, 127] on p "I added quick action buttons to each selected content card! When you select a c…" at bounding box center [49, 144] width 88 height 72
click at [235, 8] on div "button" at bounding box center [237, 6] width 4 height 4
click at [219, 4] on div "Duplicate Delete" at bounding box center [198, 114] width 396 height 229
click at [201, 7] on div "button" at bounding box center [201, 7] width 4 height 4
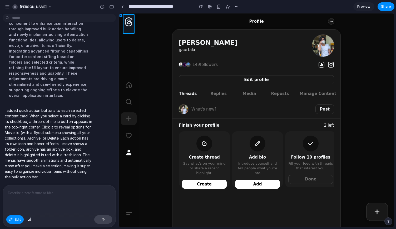
scroll to position [0, 0]
click at [323, 92] on div at bounding box center [256, 119] width 275 height 213
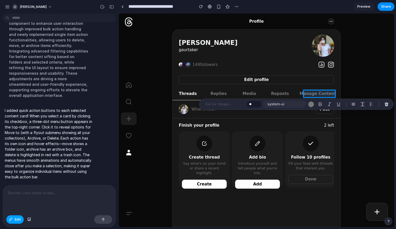
click at [16, 220] on span "Edit" at bounding box center [18, 219] width 6 height 5
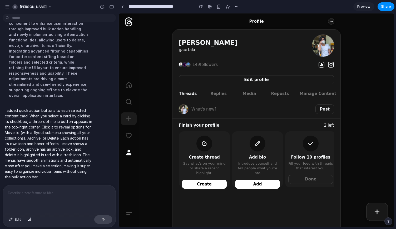
click at [325, 91] on span "Manage Content" at bounding box center [318, 94] width 37 height 6
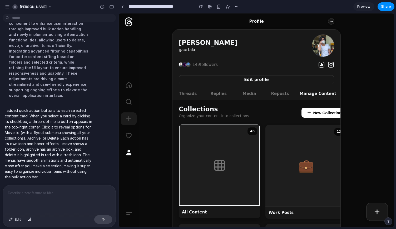
click at [224, 167] on icon at bounding box center [220, 165] width 13 height 13
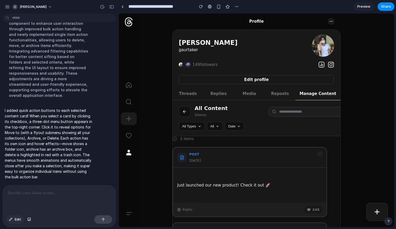
click at [12, 221] on button "Edit" at bounding box center [14, 219] width 17 height 8
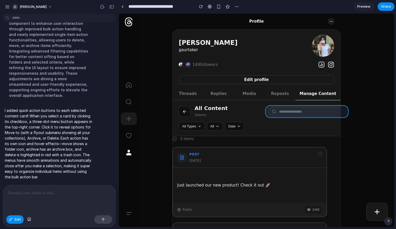
click at [307, 115] on div at bounding box center [256, 119] width 275 height 213
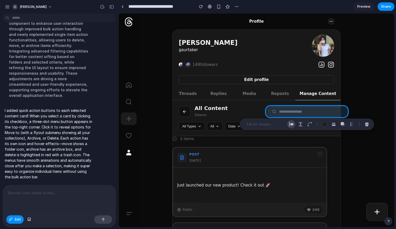
click at [292, 122] on div "button" at bounding box center [291, 124] width 5 height 5
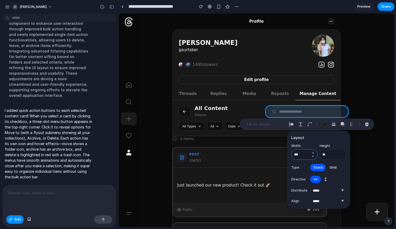
click at [305, 156] on input "***" at bounding box center [305, 154] width 26 height 11
type input "***"
click at [396, 86] on div "**********" at bounding box center [258, 114] width 278 height 229
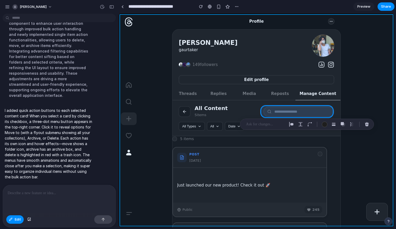
click at [377, 156] on div at bounding box center [256, 119] width 275 height 213
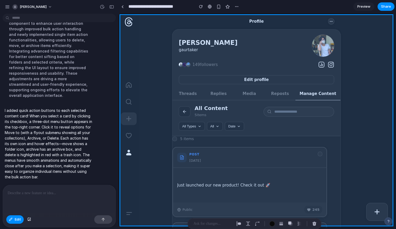
click at [367, 122] on div at bounding box center [256, 119] width 275 height 213
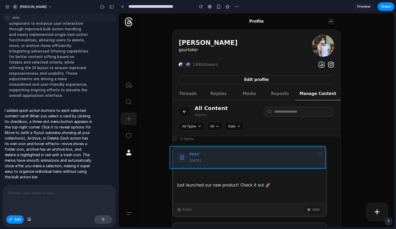
click at [226, 148] on div at bounding box center [256, 119] width 275 height 213
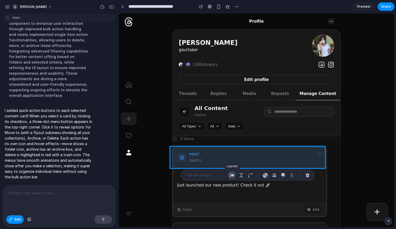
click at [235, 175] on button "button" at bounding box center [232, 175] width 8 height 8
select select "**********"
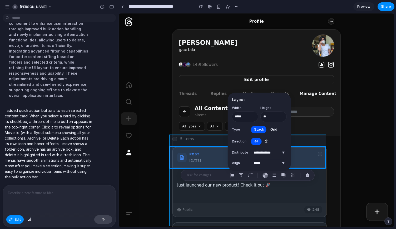
click at [302, 143] on div at bounding box center [256, 119] width 275 height 213
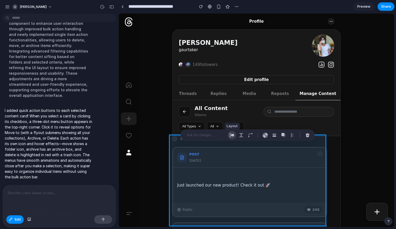
click at [233, 137] on div "button" at bounding box center [232, 135] width 5 height 5
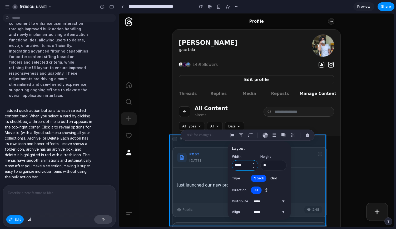
click at [242, 165] on input "*****" at bounding box center [245, 165] width 26 height 11
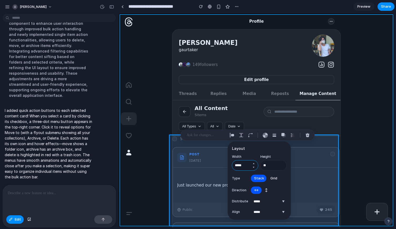
type input "*****"
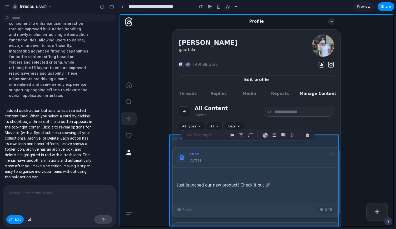
click at [377, 139] on div at bounding box center [256, 119] width 275 height 213
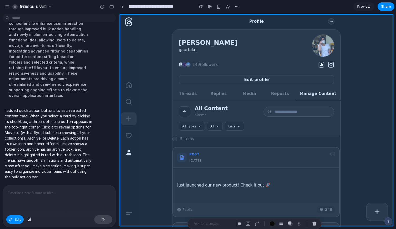
click at [375, 131] on div at bounding box center [256, 119] width 275 height 213
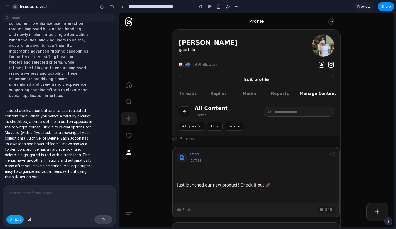
click at [17, 215] on button "Edit" at bounding box center [14, 219] width 17 height 8
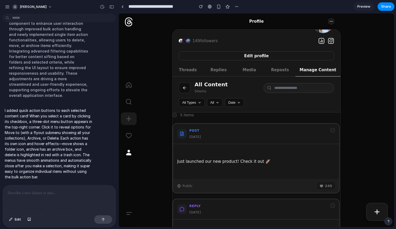
scroll to position [22, 0]
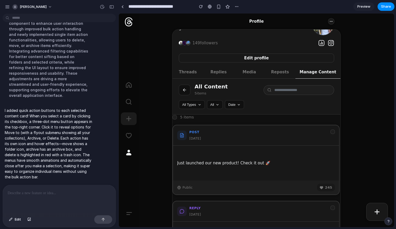
click at [334, 132] on div "post [DATE]" at bounding box center [256, 135] width 166 height 20
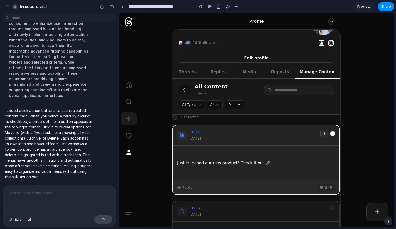
click at [321, 136] on button at bounding box center [325, 133] width 8 height 8
click at [51, 194] on div at bounding box center [59, 199] width 113 height 28
